Goal: Task Accomplishment & Management: Use online tool/utility

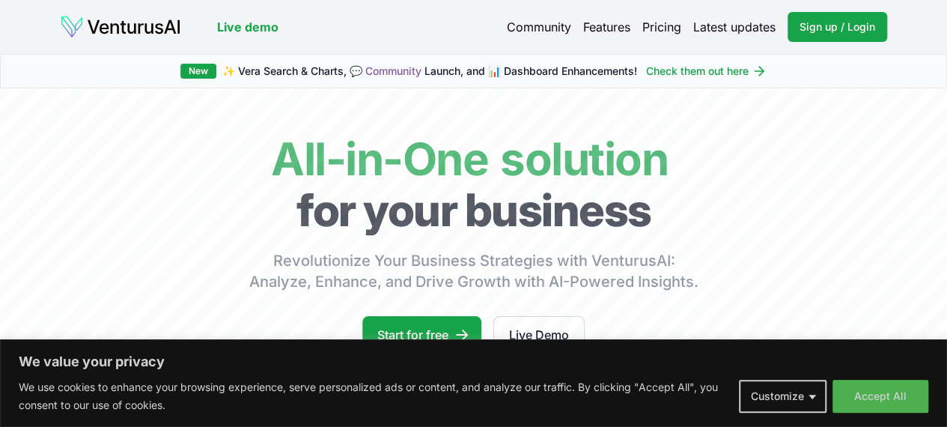
drag, startPoint x: 900, startPoint y: 399, endPoint x: 831, endPoint y: 343, distance: 88.3
click at [878, 395] on button "Accept All" at bounding box center [881, 396] width 96 height 33
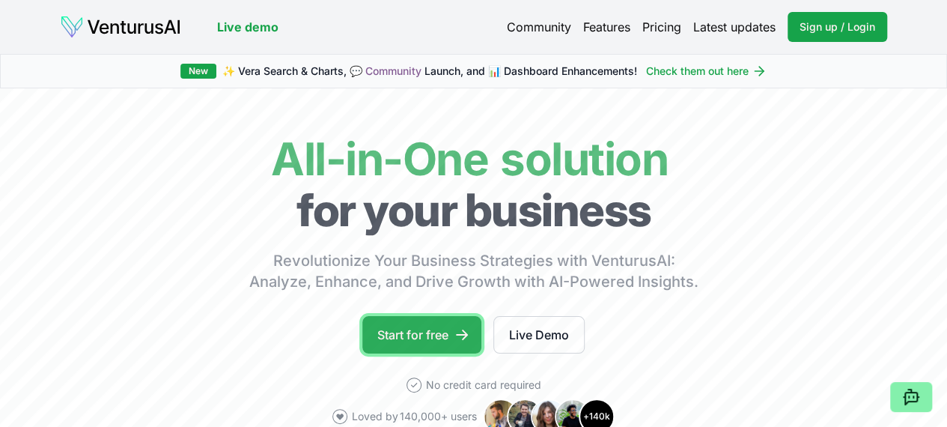
click at [446, 354] on link "Start for free" at bounding box center [422, 334] width 119 height 37
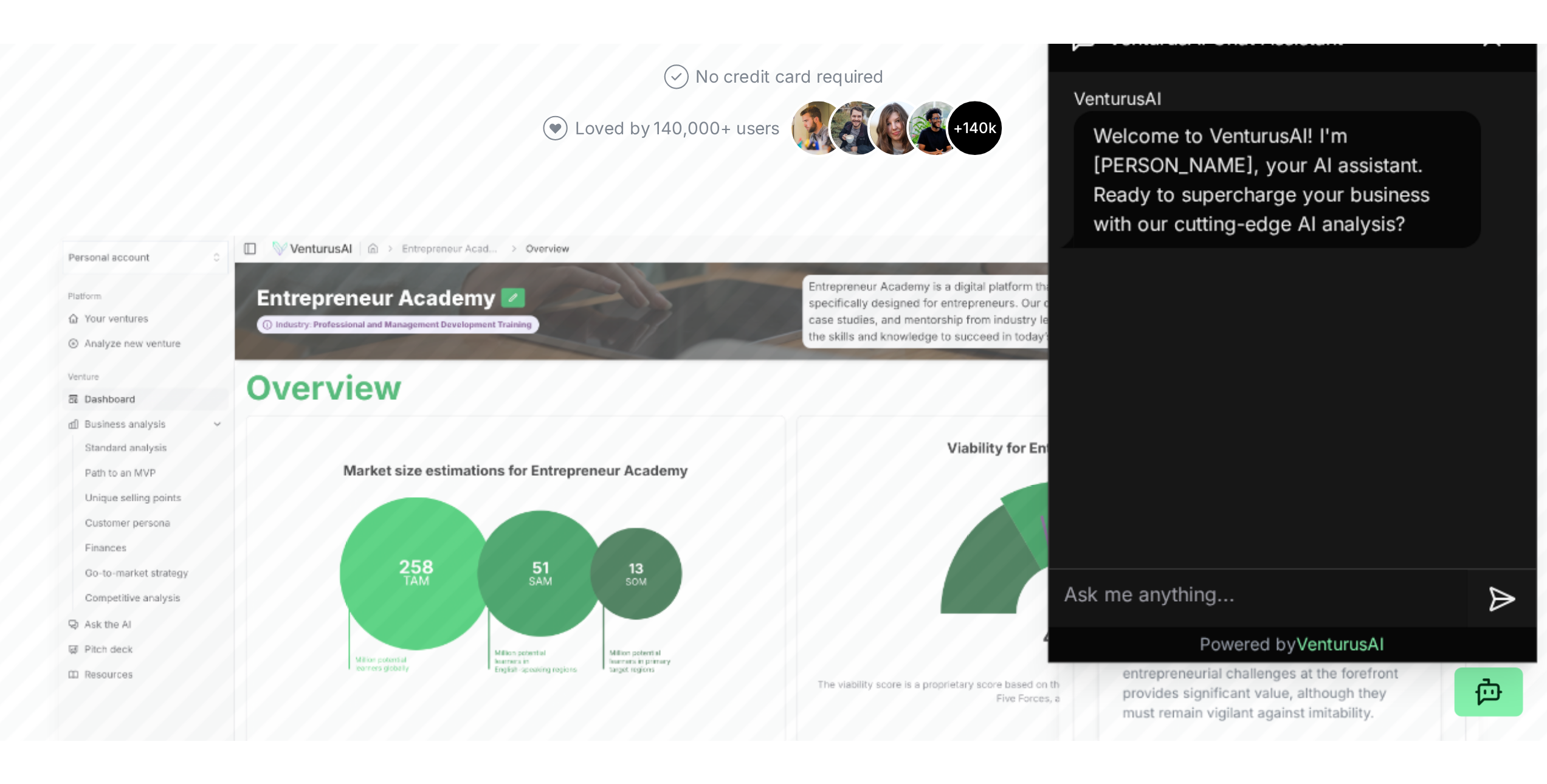
scroll to position [304, 0]
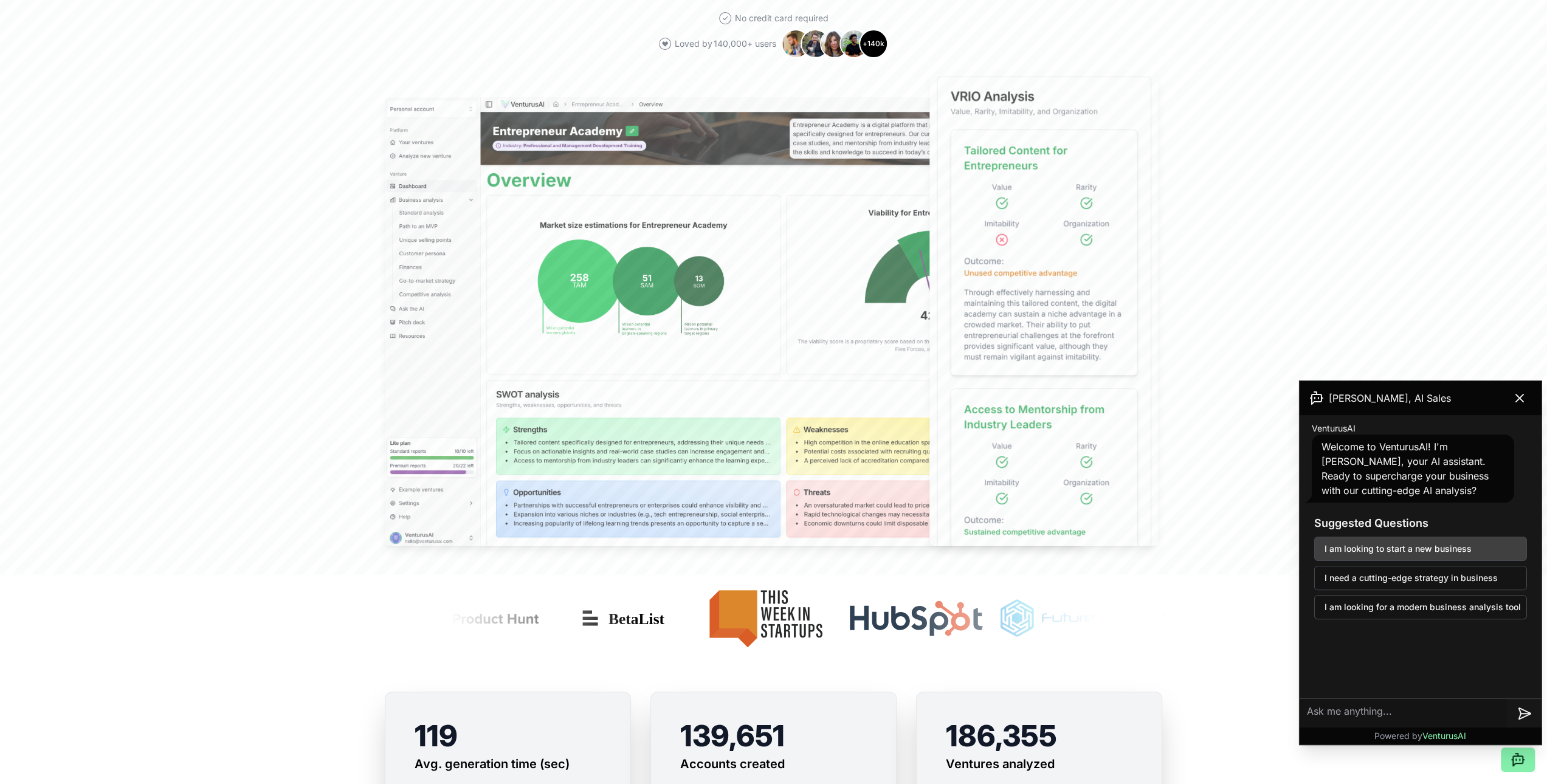
click at [769, 346] on button "I am looking to start a new business" at bounding box center [1420, 549] width 213 height 24
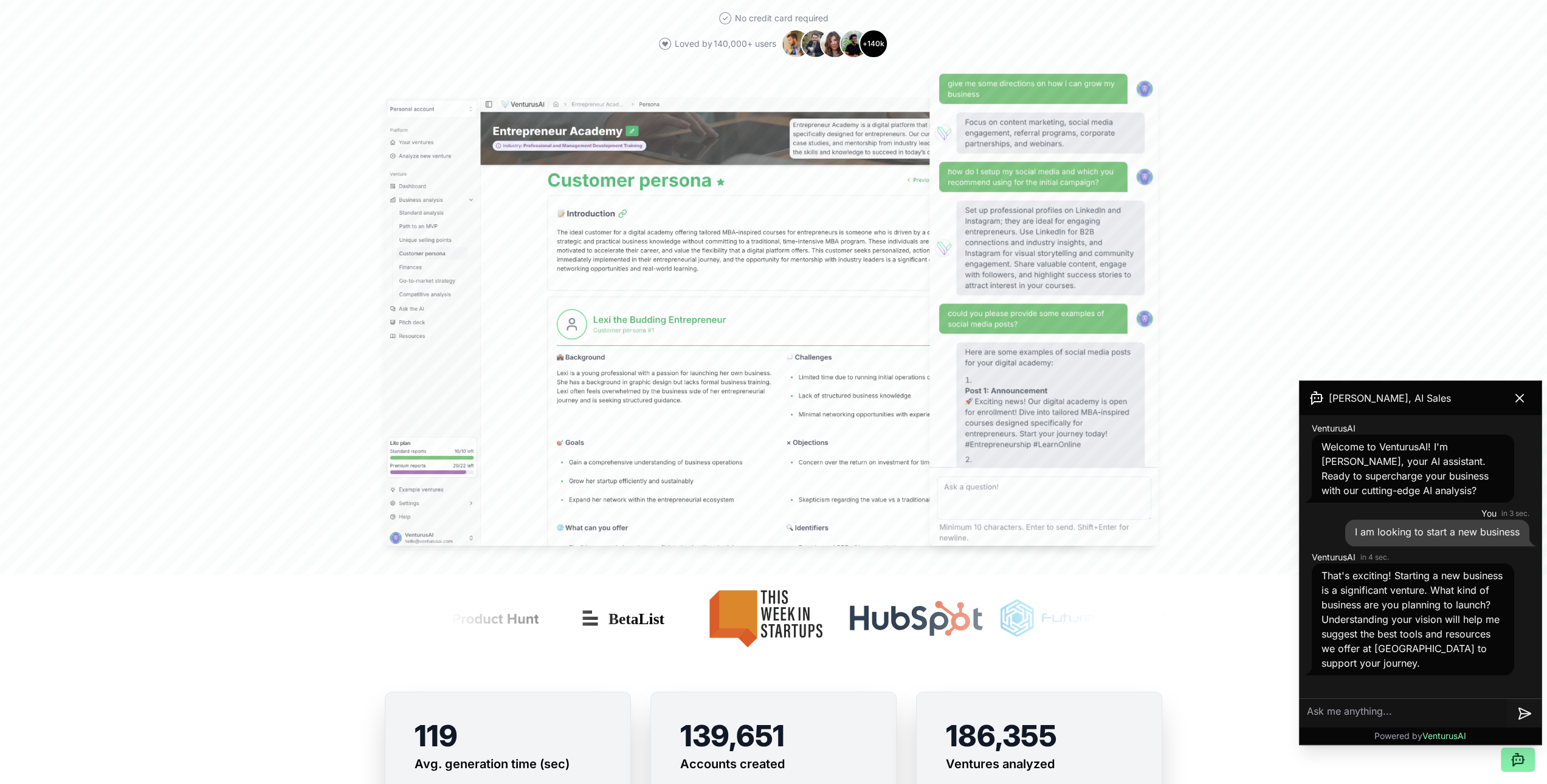
click at [769, 346] on textarea at bounding box center [1403, 713] width 208 height 29
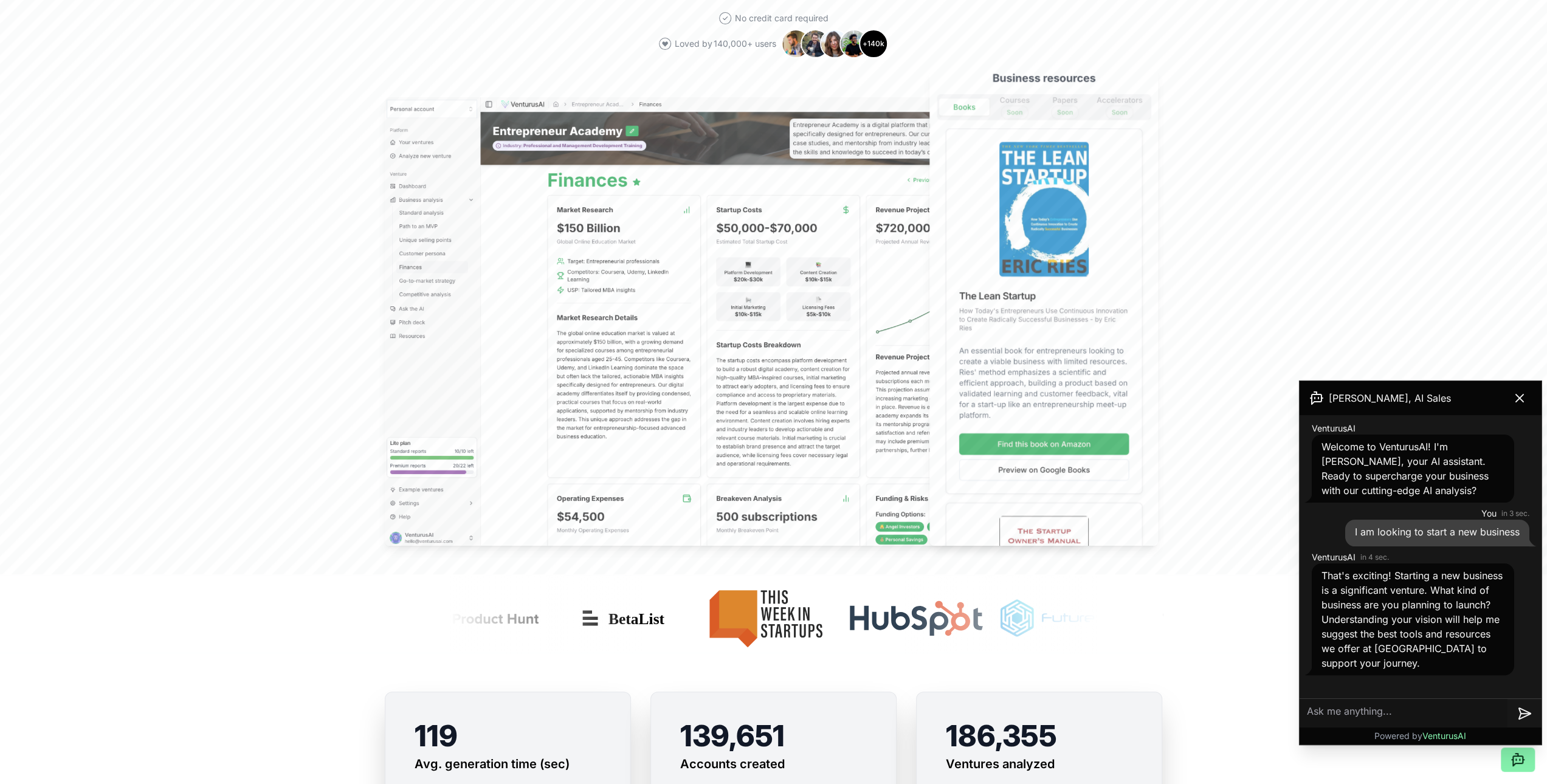
click at [769, 346] on textarea at bounding box center [1403, 713] width 208 height 29
paste textarea "مشروع تربية النحل وانتاج العسل"
type textarea "مشروع تربية النحل وانتاج العسل"
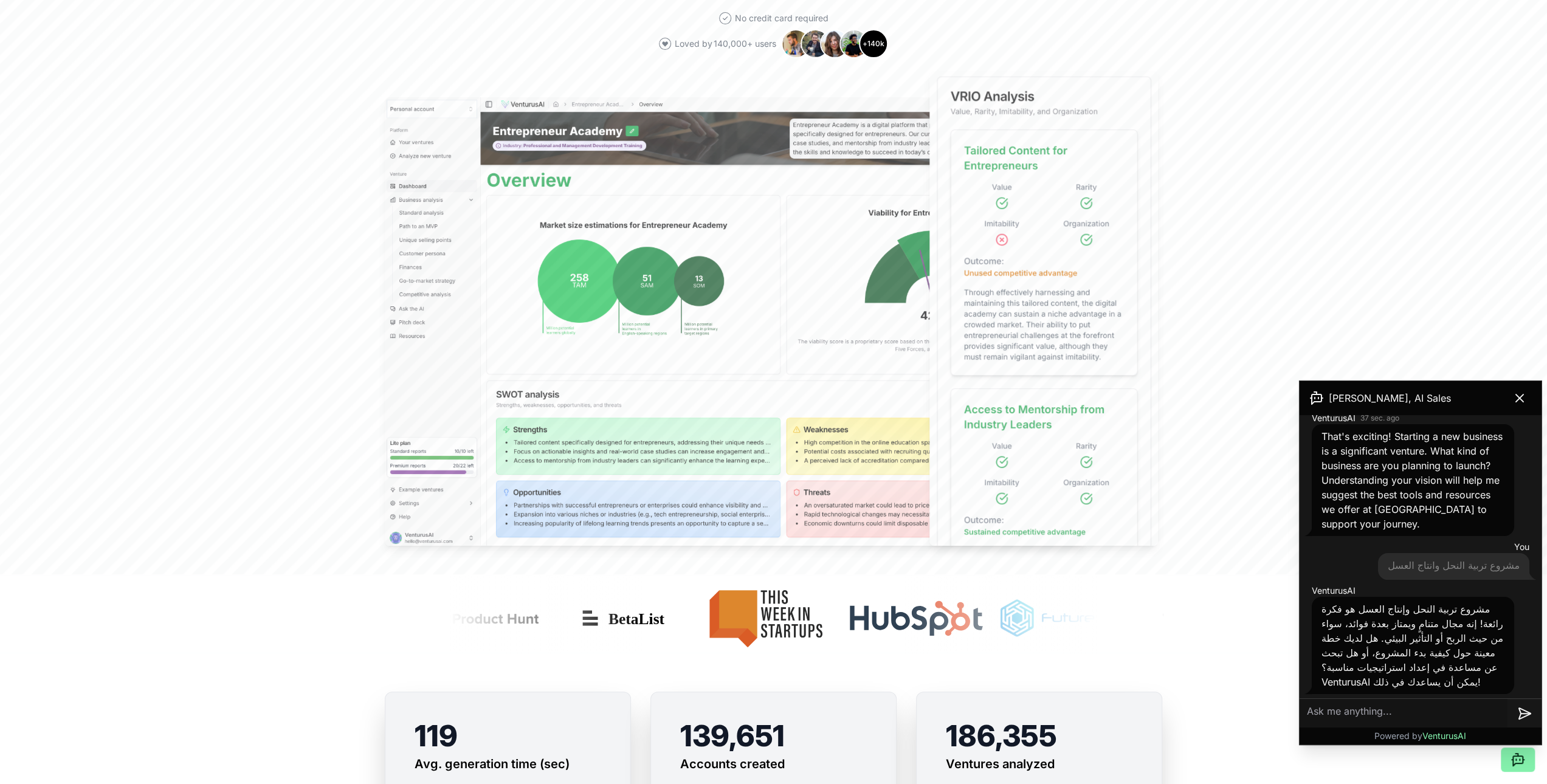
scroll to position [156, 0]
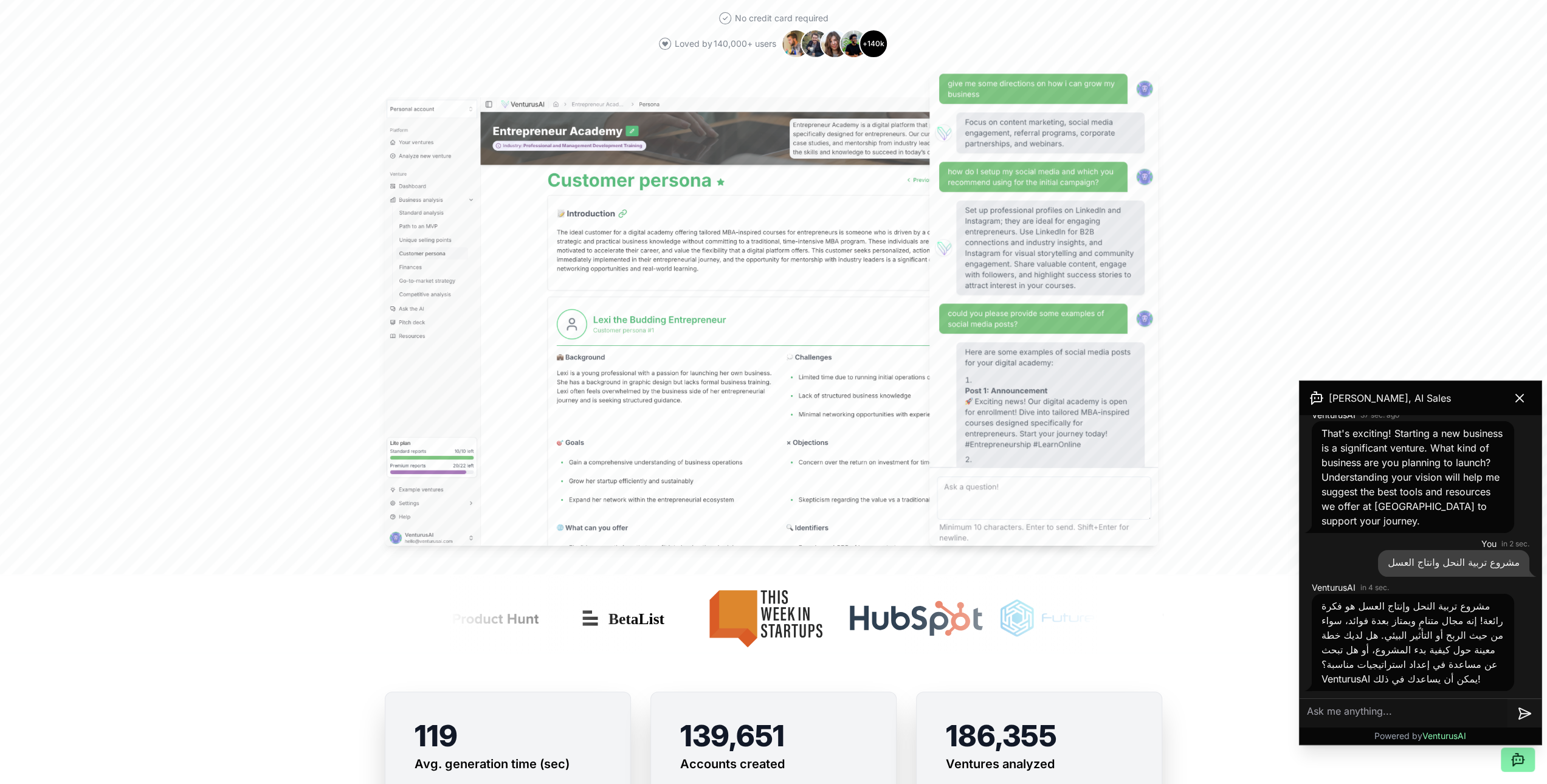
click at [769, 346] on textarea at bounding box center [1403, 713] width 208 height 29
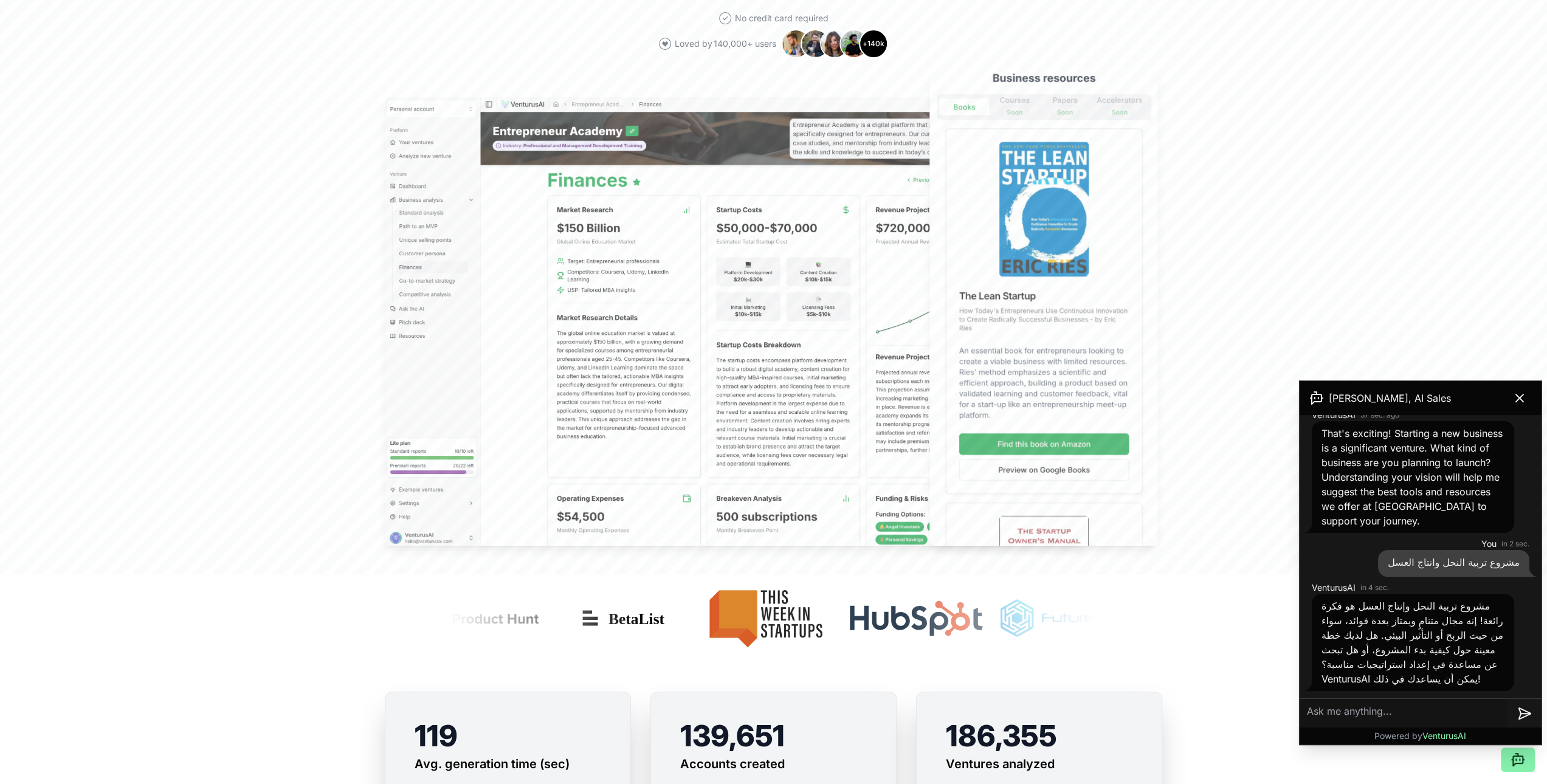
type textarea "i"
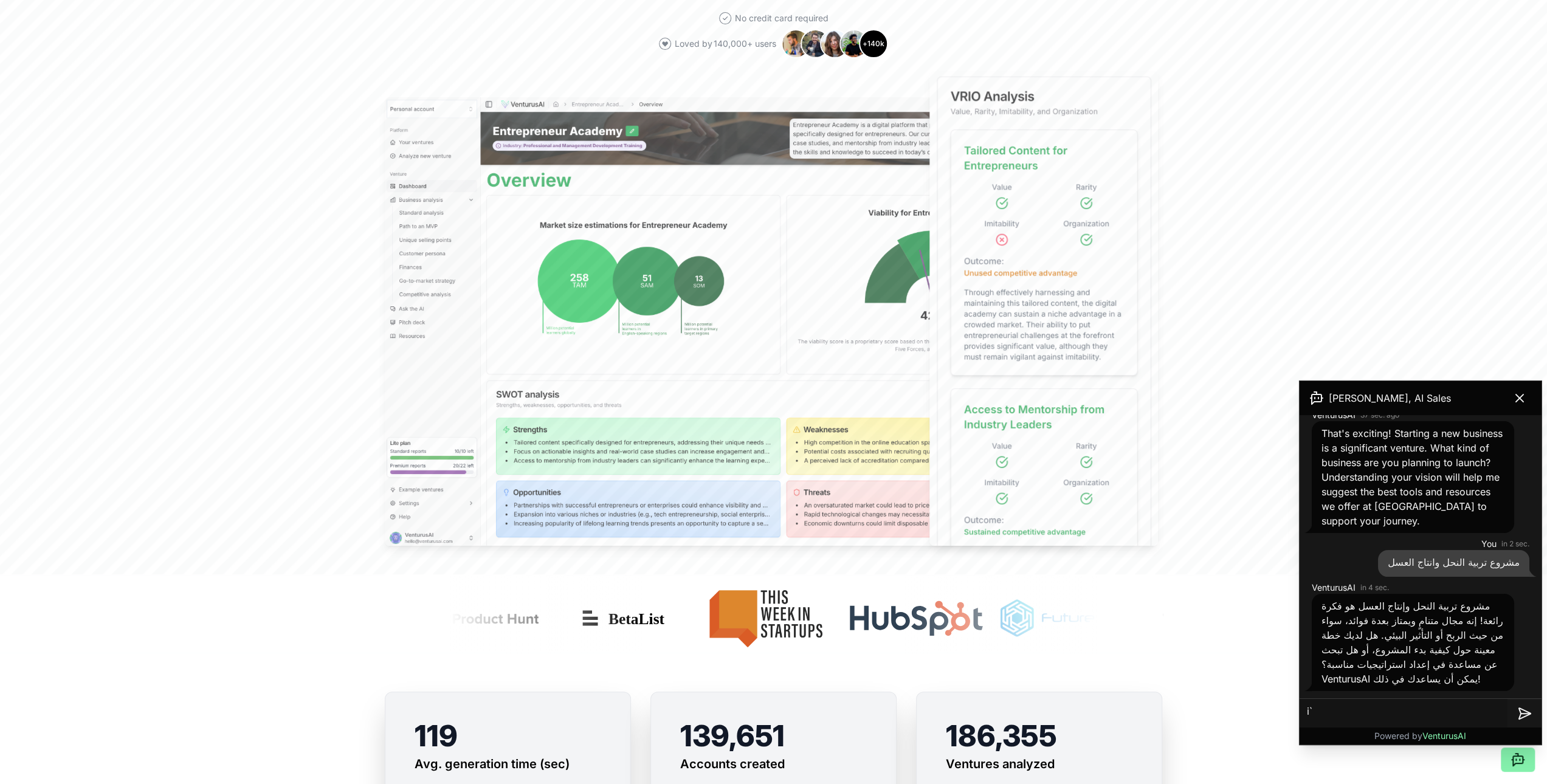
type textarea "i"
type textarea "هذه الفرصة عبارة عن مناقصة"
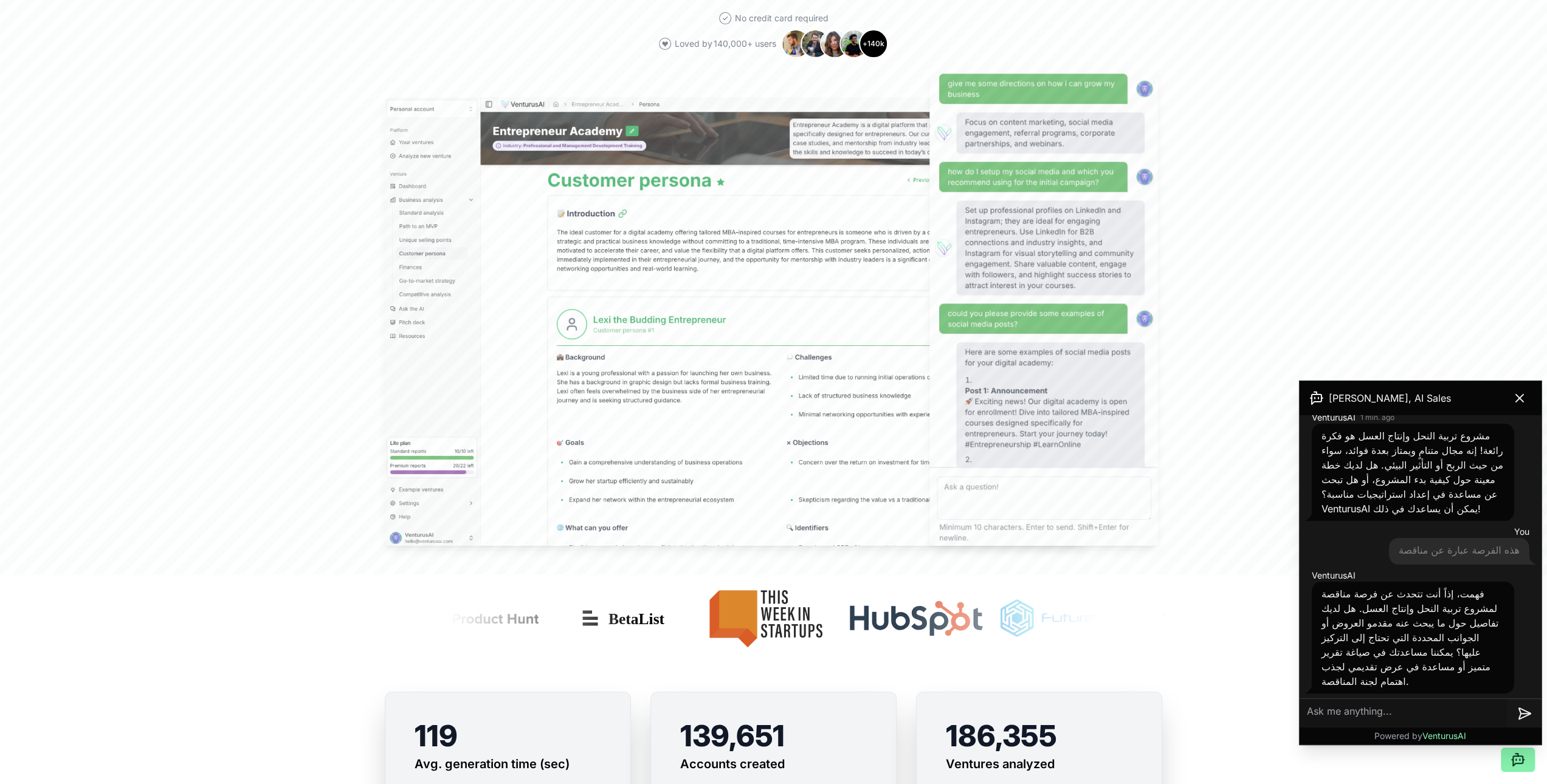
scroll to position [329, 0]
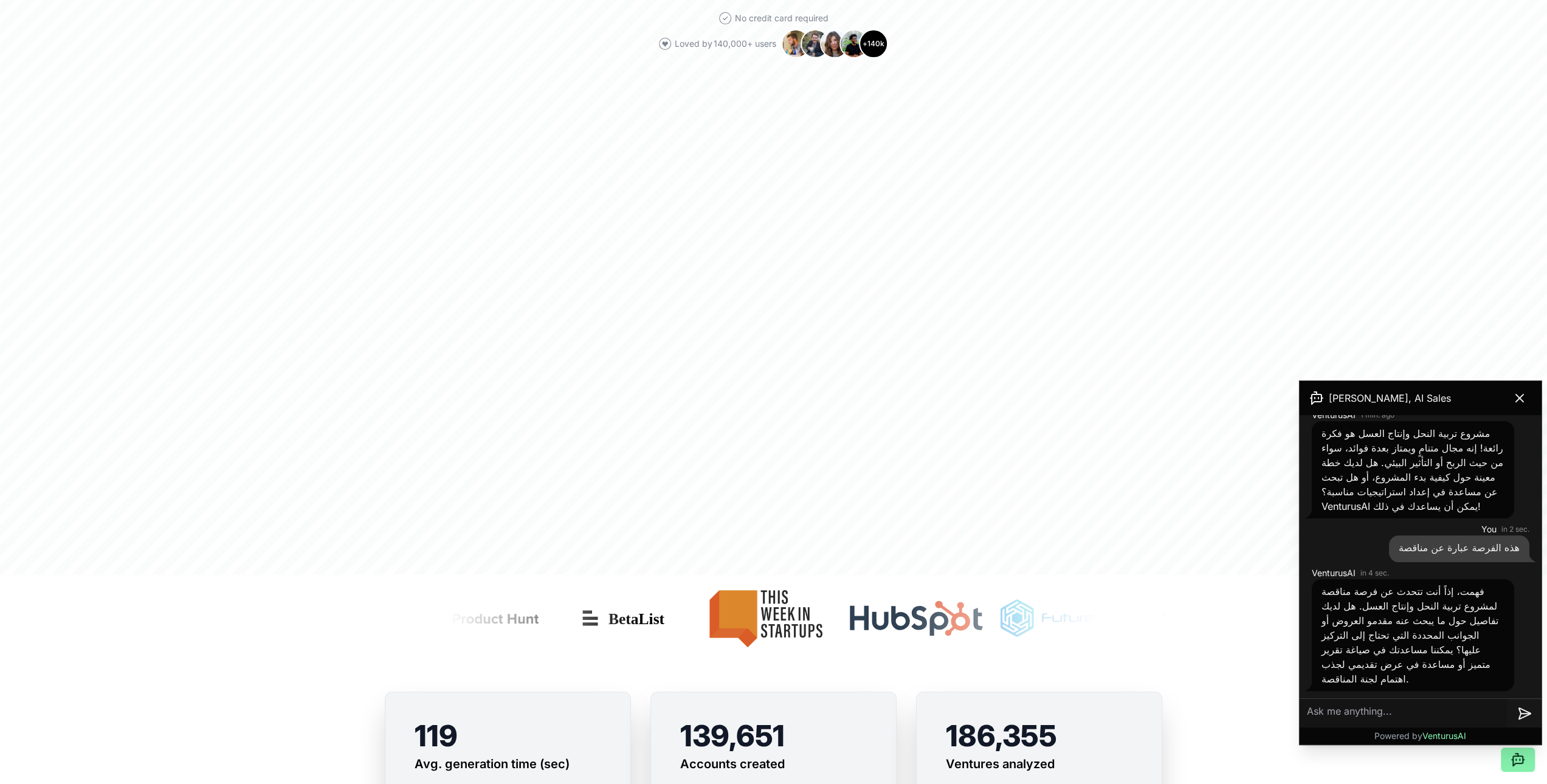
click at [769, 346] on textarea at bounding box center [1403, 713] width 208 height 29
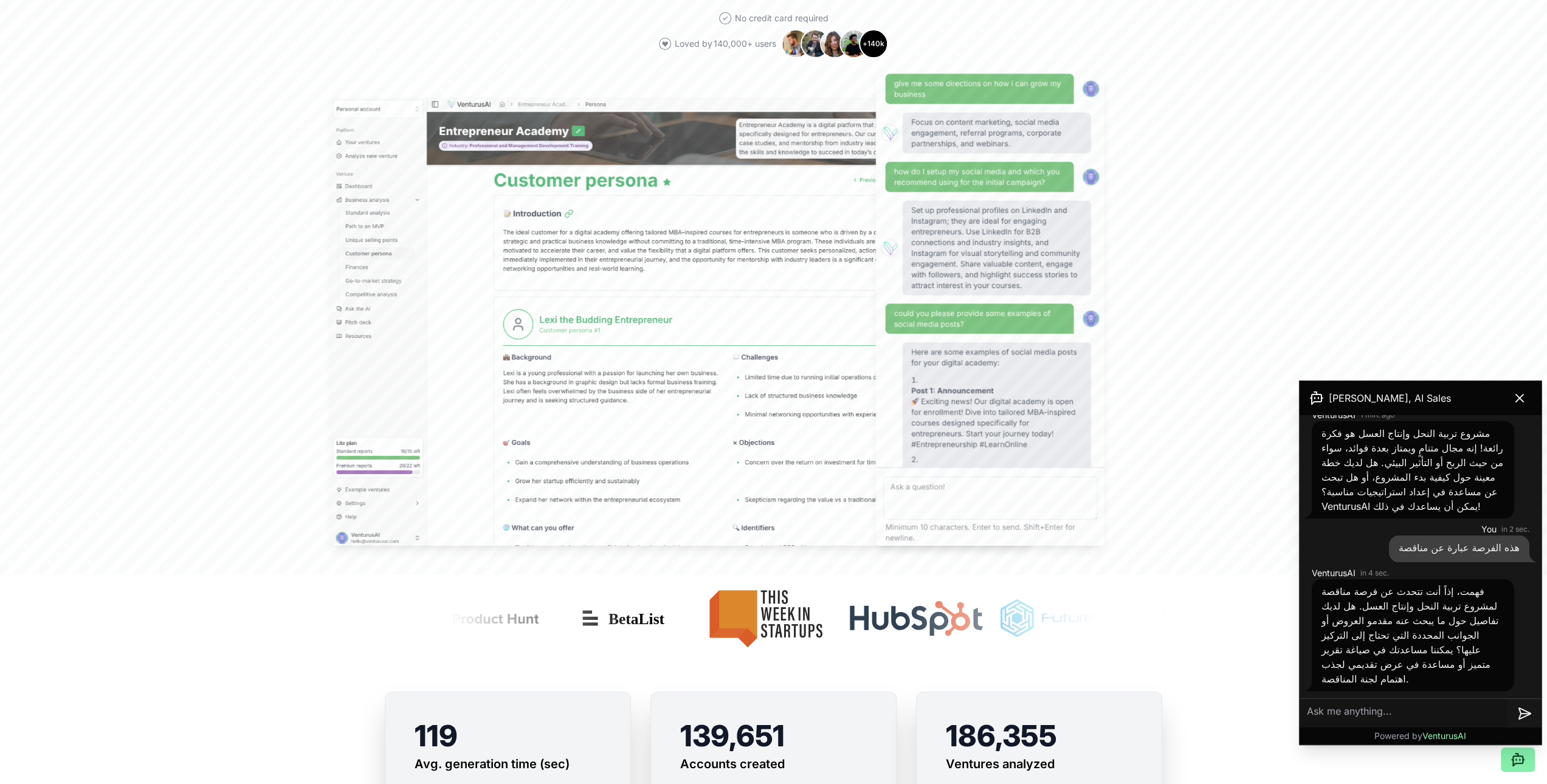
paste textarea "إقامة مشروع تربية النحل وإنتاج العسل لموسمي البرم والسدر، وإكثار خلايا النحل، ل…"
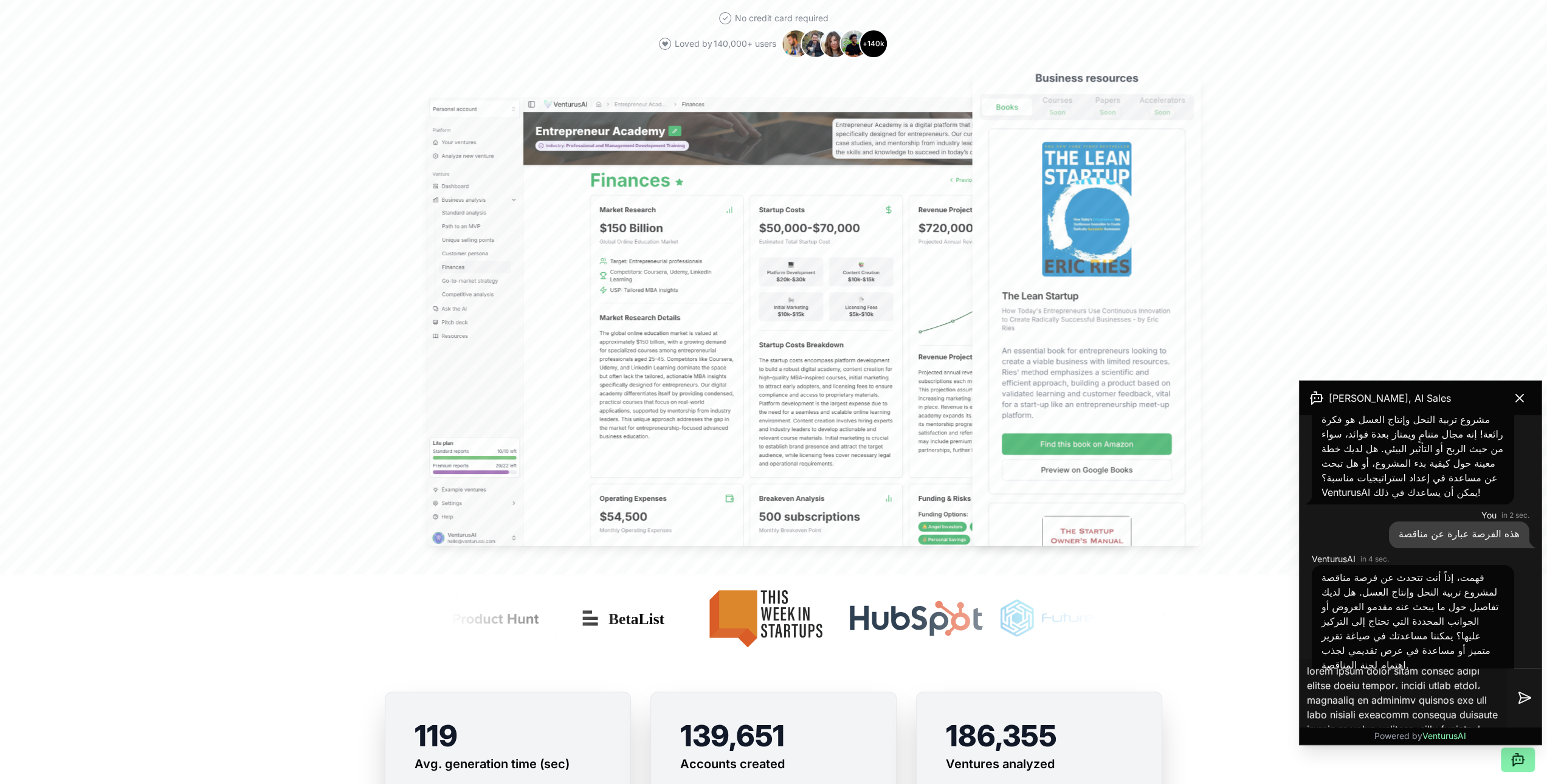
scroll to position [830, 0]
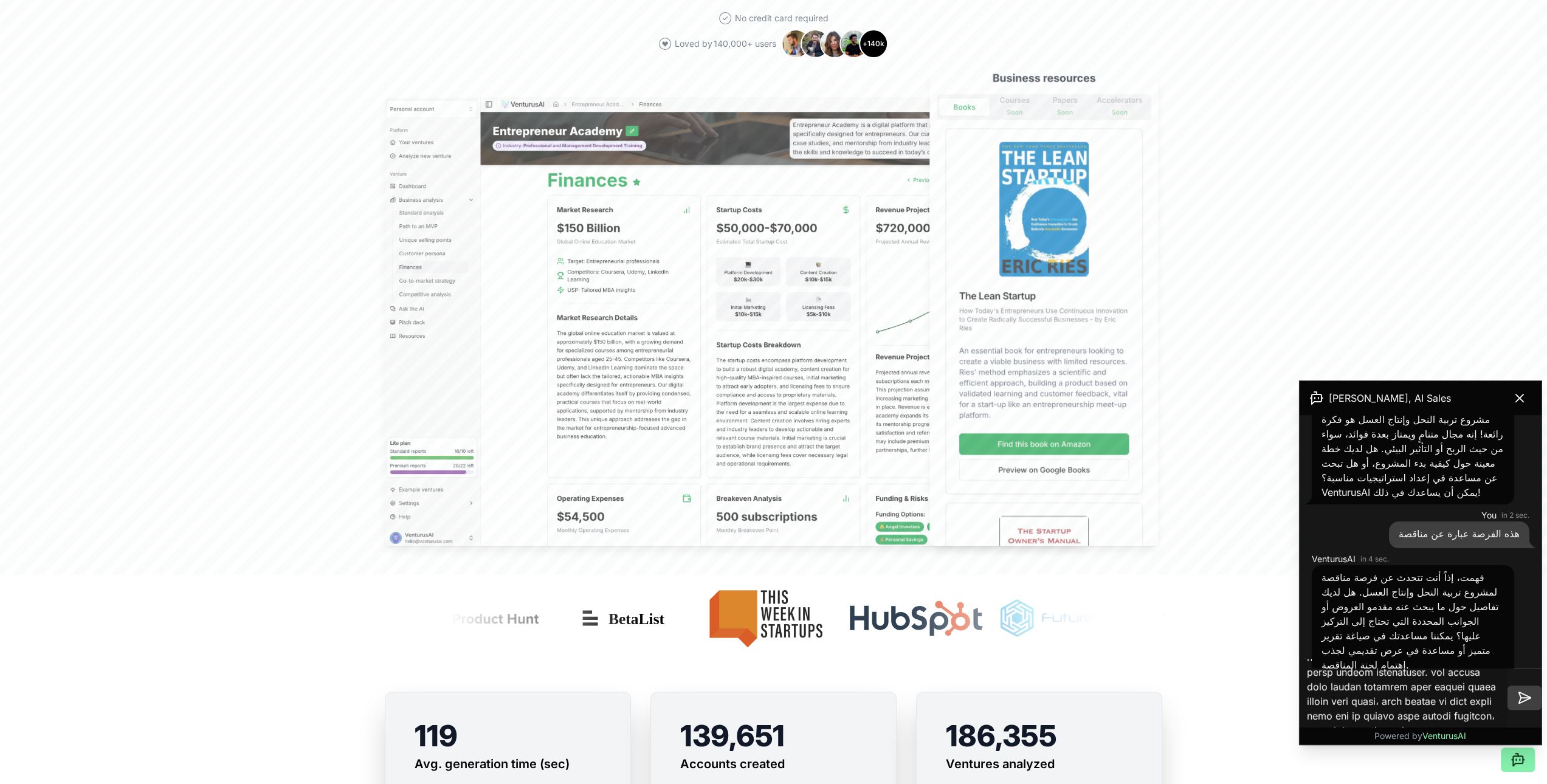
type textarea "إقامة مشروع تربية النحل وإنتاج العسل لموسمي البرم والسدر، وإكثار خلايا النحل، ل…"
drag, startPoint x: 1523, startPoint y: 697, endPoint x: 1518, endPoint y: 692, distance: 7.1
click at [769, 346] on icon at bounding box center [1524, 698] width 15 height 15
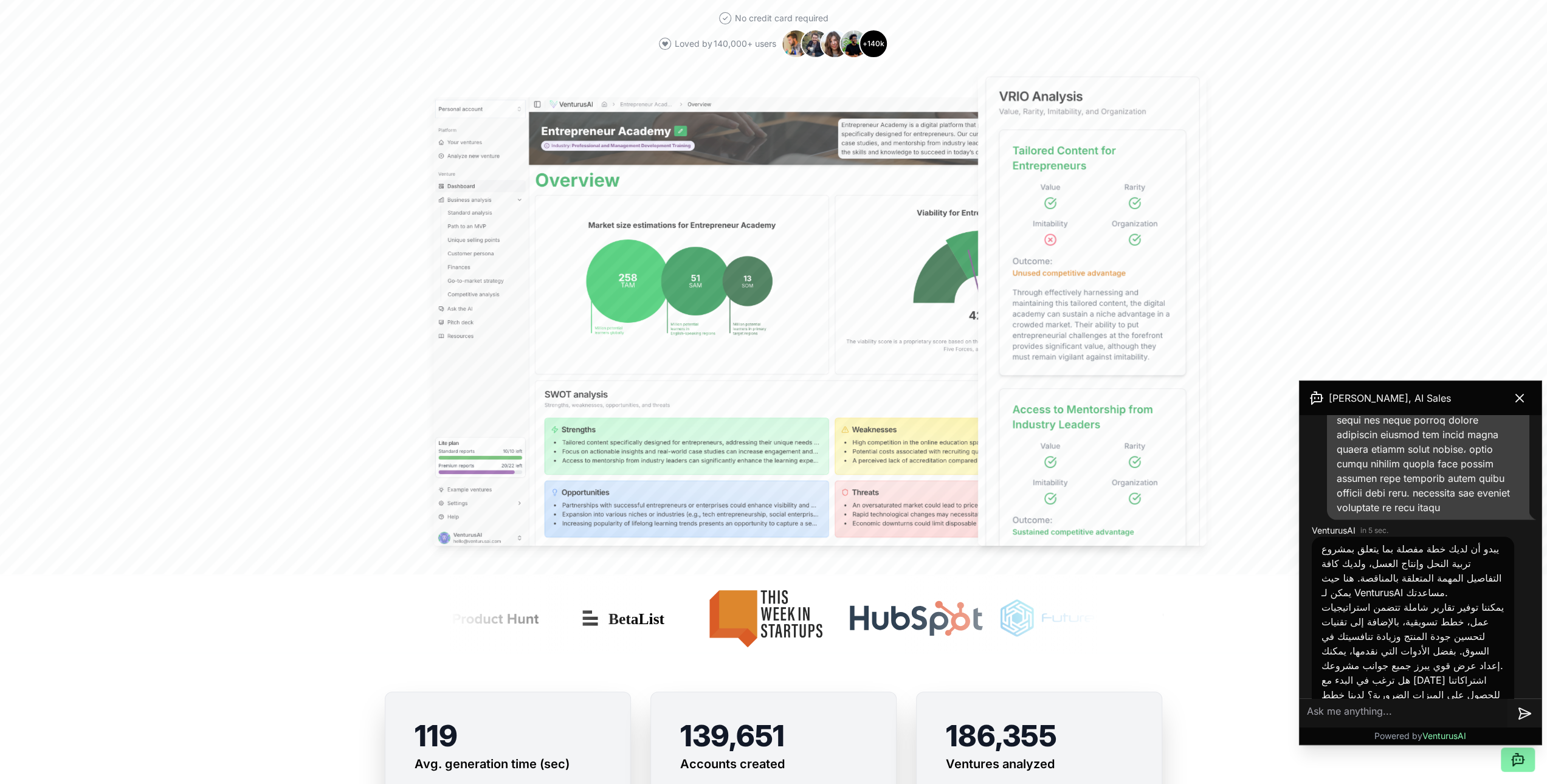
scroll to position [1579, 0]
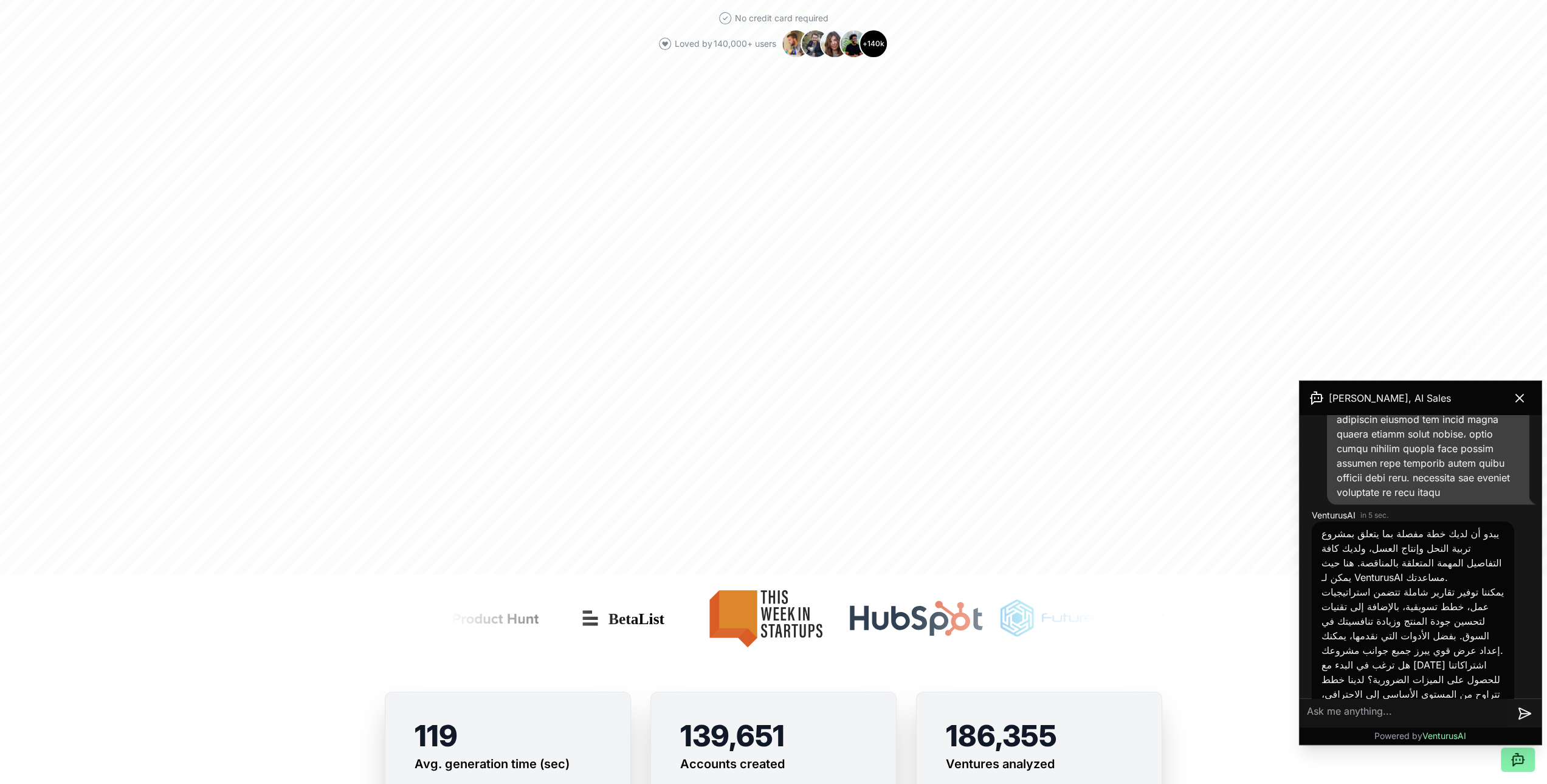
click at [769, 346] on link "هنا" at bounding box center [1326, 723] width 11 height 12
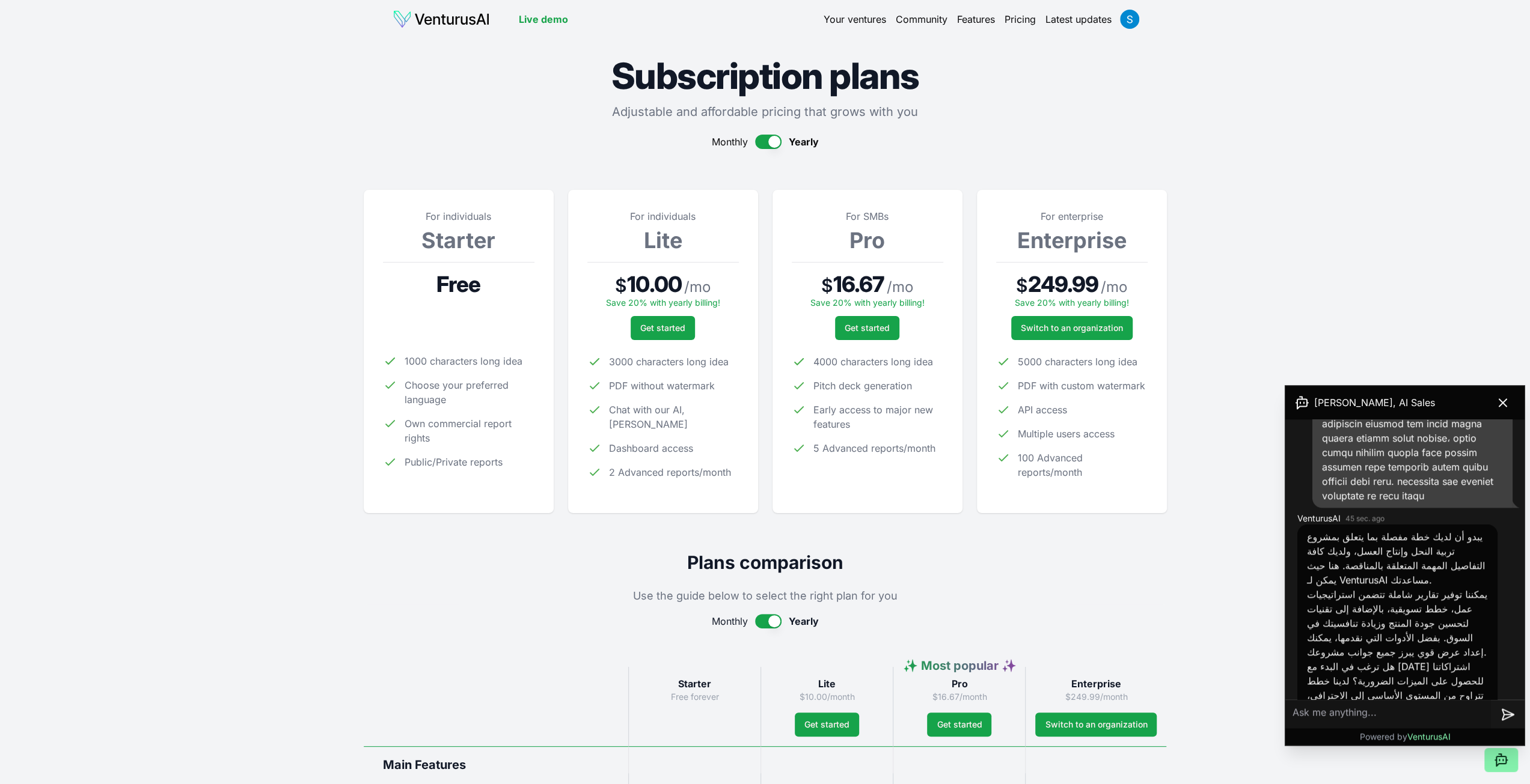
click at [441, 20] on img at bounding box center [441, 19] width 97 height 19
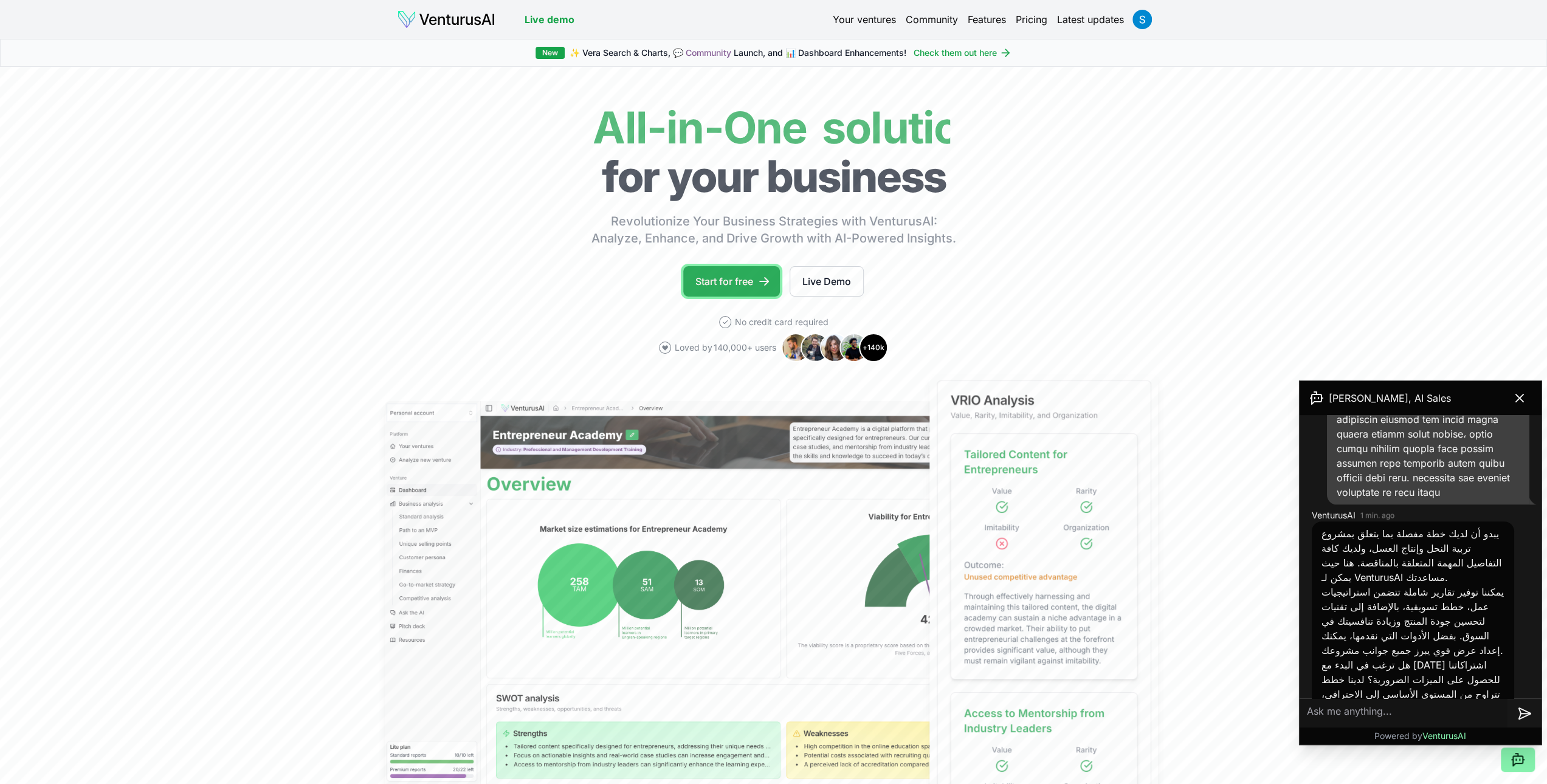
click at [723, 282] on link "Start for free" at bounding box center [731, 281] width 97 height 30
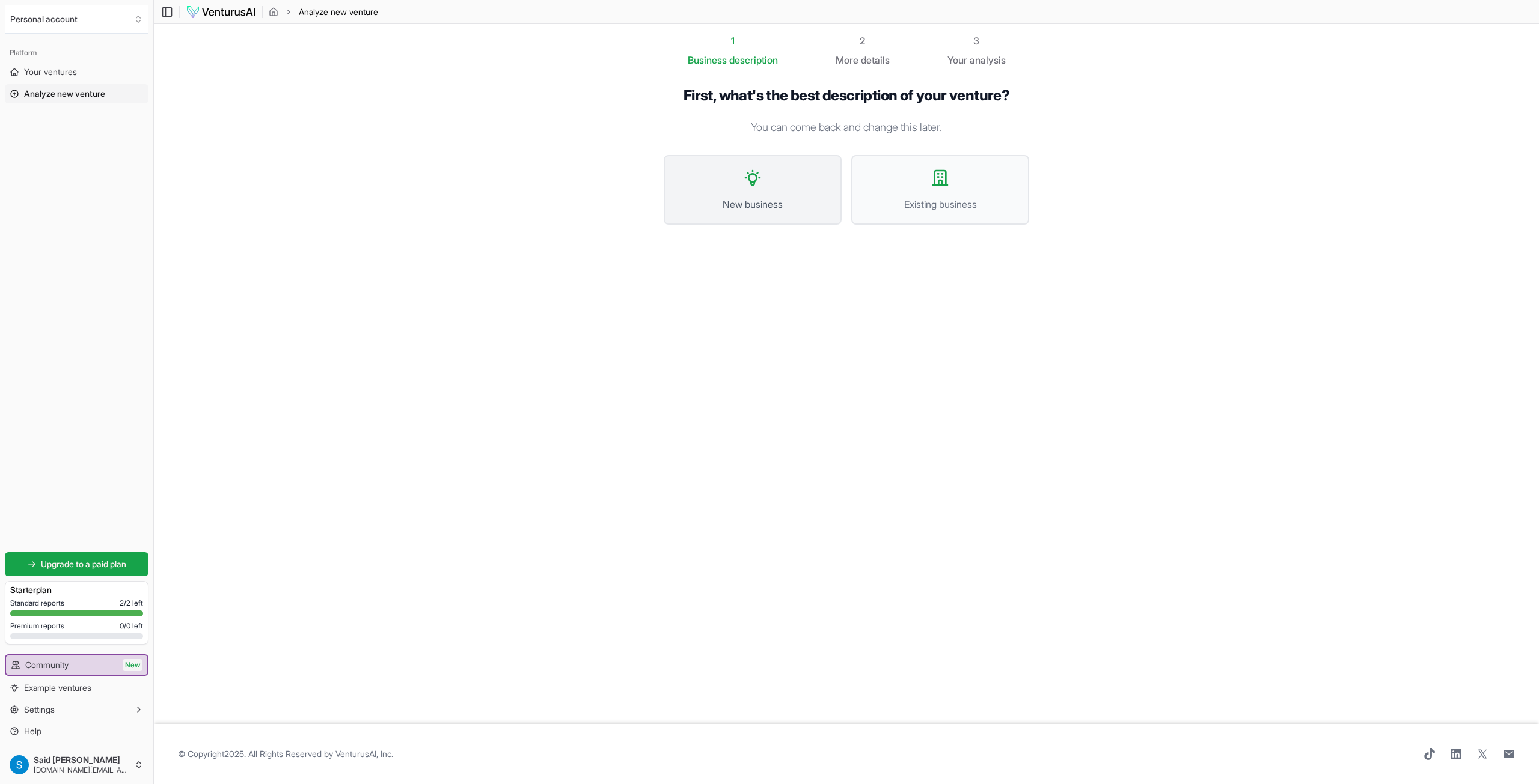
click at [756, 194] on button "New business" at bounding box center [753, 189] width 178 height 70
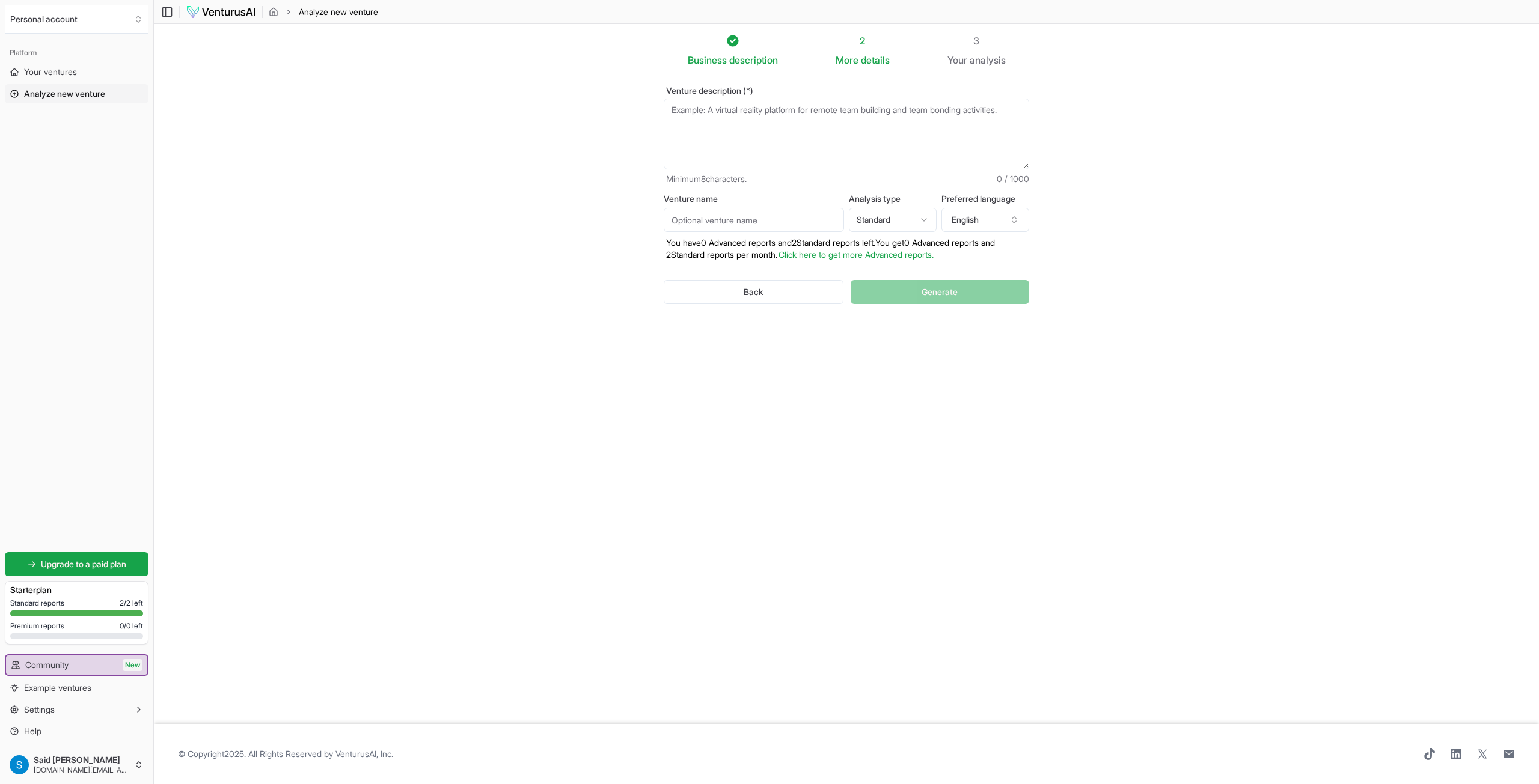
click at [827, 132] on textarea "Venture description (*)" at bounding box center [846, 134] width 365 height 71
paste textarea "lorem ipsum dolor sitam consec adipi elitse doeiu tempor، incidi utlab etdol، m…"
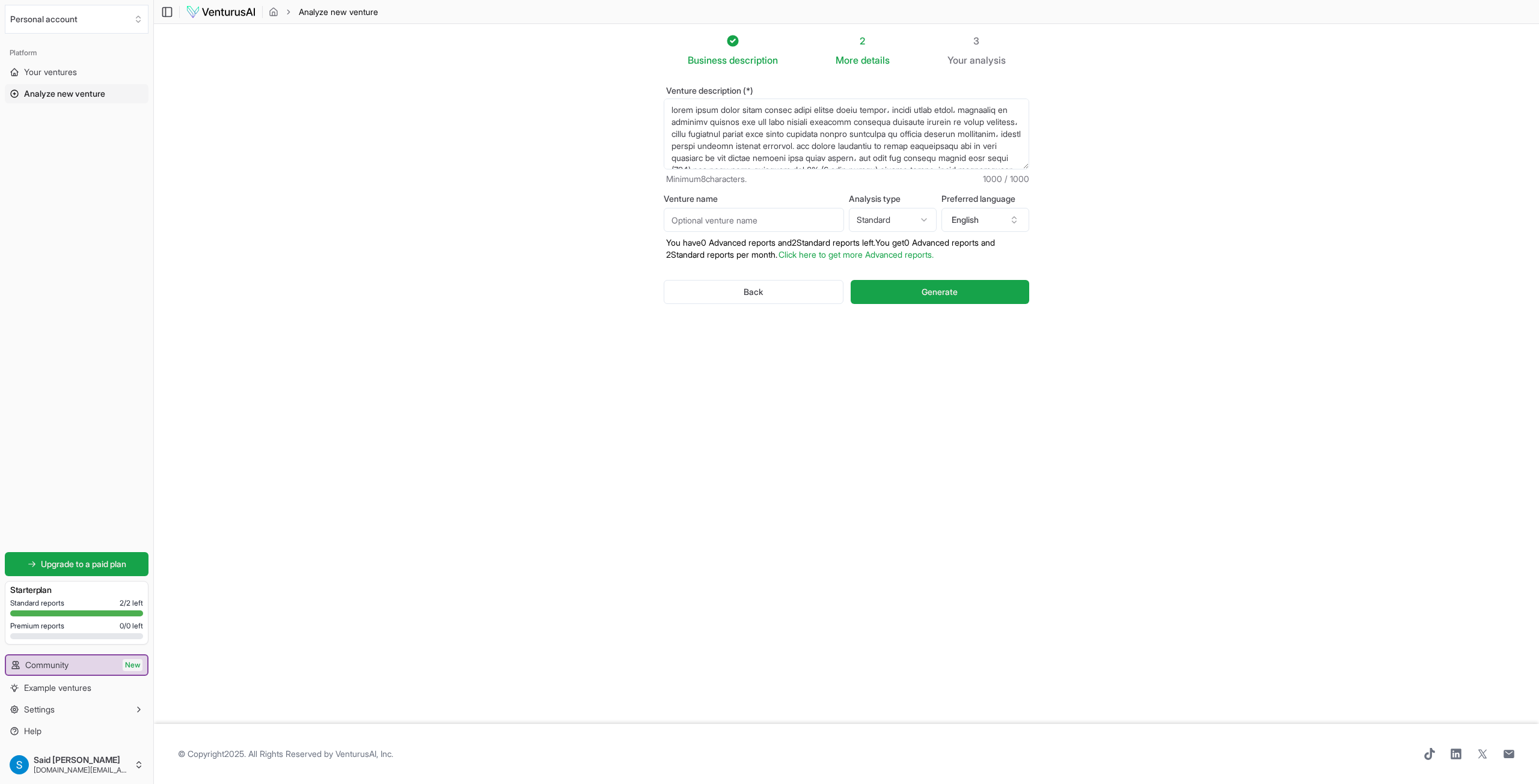
scroll to position [66, 0]
type textarea "lorem ipsum dolor sitam consec adipi elitse doeiu tempor، incidi utlab etdol، m…"
click at [792, 217] on input "Venture name" at bounding box center [754, 220] width 181 height 24
paste input "مشروع تربية النحل وانتاج العسل"
type input "مشروع تربية النحل وانتاج العسل"
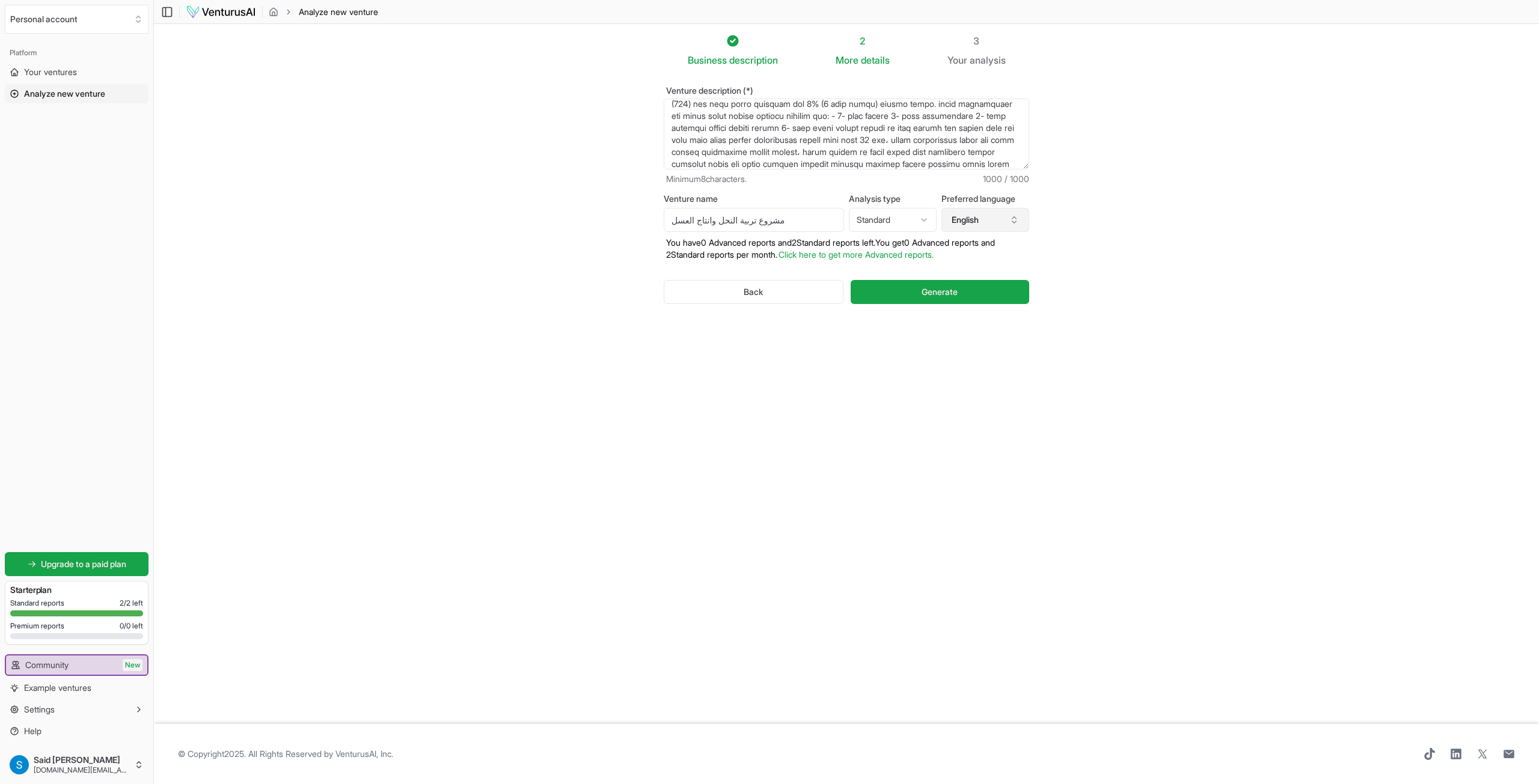
click at [1016, 222] on icon "button" at bounding box center [1015, 220] width 10 height 10
click at [998, 219] on button "English" at bounding box center [985, 220] width 88 height 24
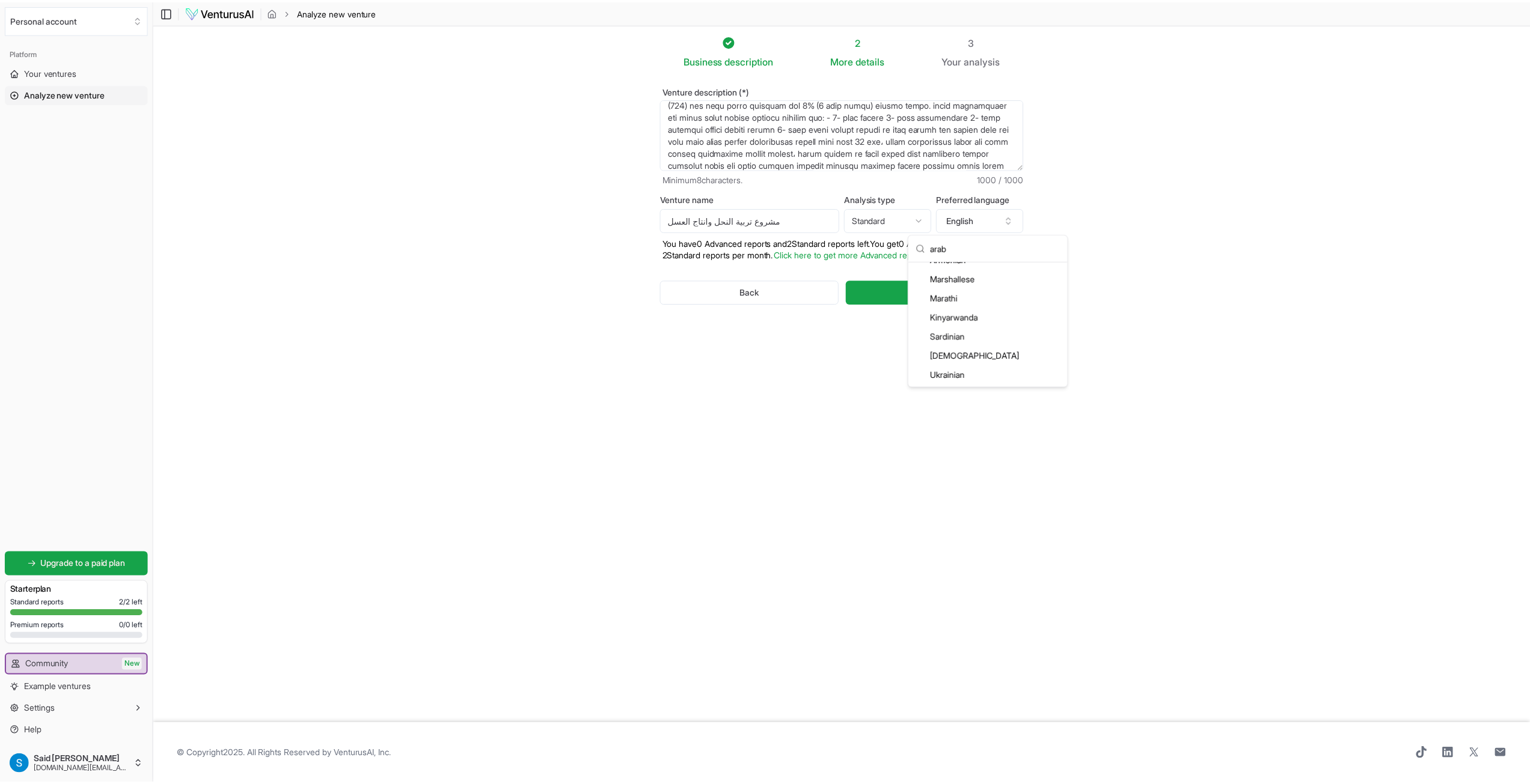
scroll to position [0, 0]
type input "arab"
click at [954, 274] on div "Arabic" at bounding box center [993, 274] width 155 height 19
click at [935, 293] on span "Generate" at bounding box center [939, 292] width 36 height 12
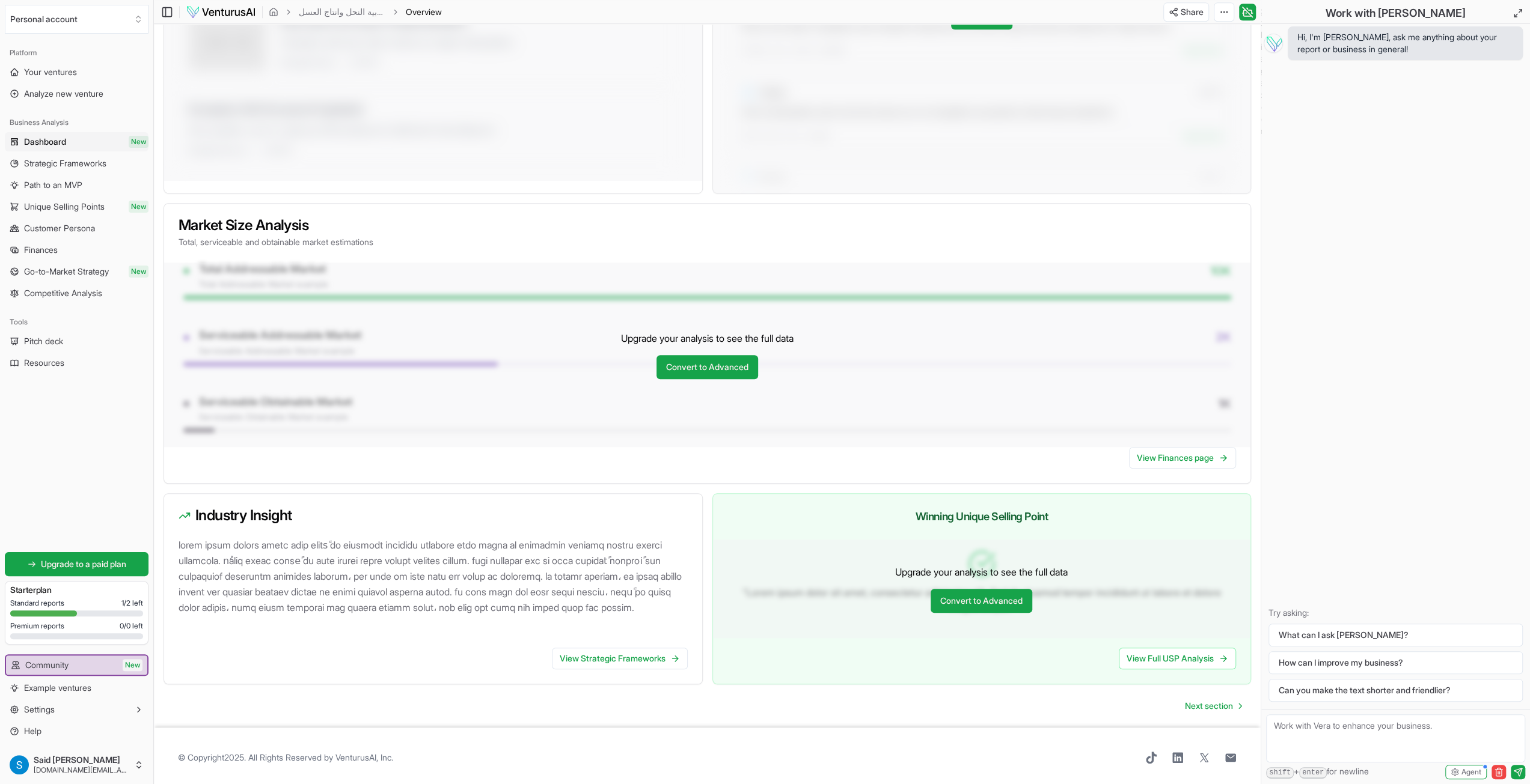
scroll to position [723, 0]
